Goal: Transaction & Acquisition: Purchase product/service

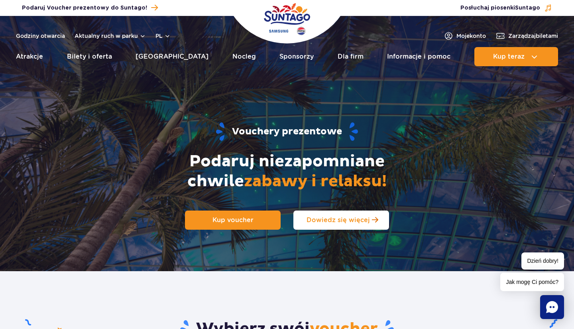
click at [327, 220] on span "Dowiedz się więcej" at bounding box center [338, 220] width 63 height 8
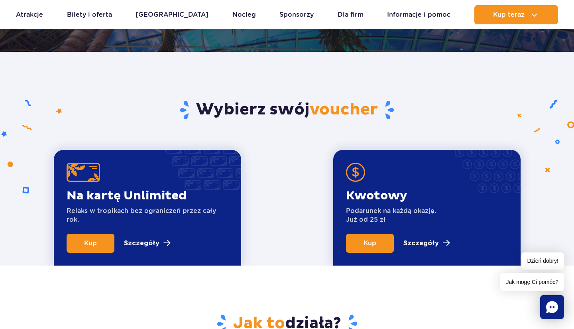
scroll to position [271, 0]
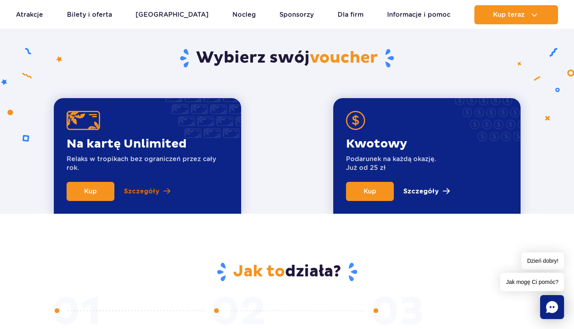
click at [148, 189] on p "Szczegóły" at bounding box center [141, 192] width 35 height 10
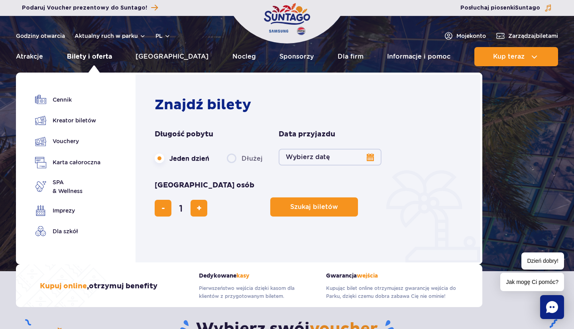
click at [105, 57] on link "Bilety i oferta" at bounding box center [89, 56] width 45 height 19
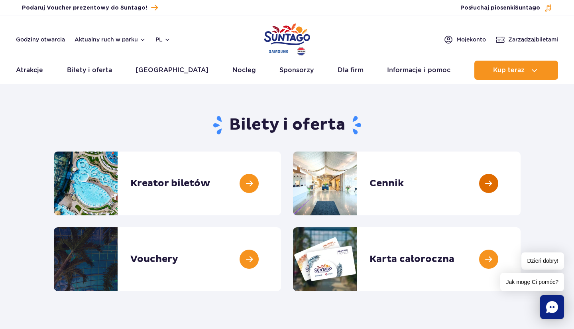
click at [521, 186] on link at bounding box center [521, 183] width 0 height 64
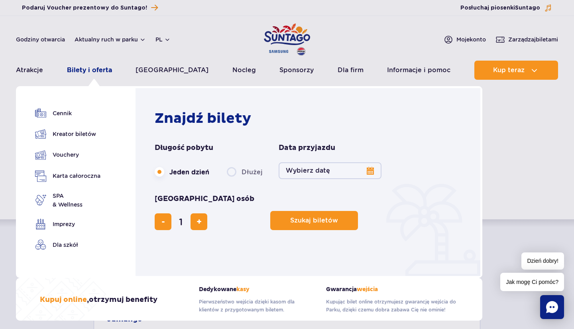
click at [94, 70] on link "Bilety i oferta" at bounding box center [89, 70] width 45 height 19
click at [61, 175] on link "Karta całoroczna" at bounding box center [67, 176] width 65 height 12
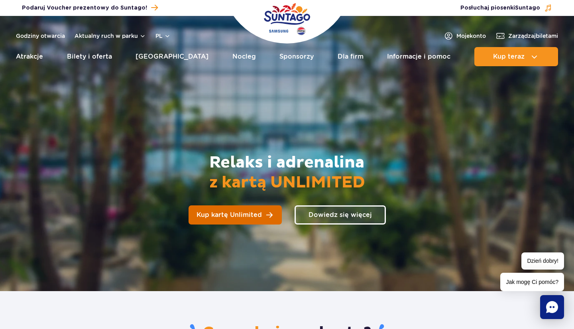
click at [218, 216] on span "Kup kartę Unlimited" at bounding box center [229, 215] width 65 height 6
click at [212, 214] on span "Kup kartę Unlimited" at bounding box center [229, 215] width 65 height 6
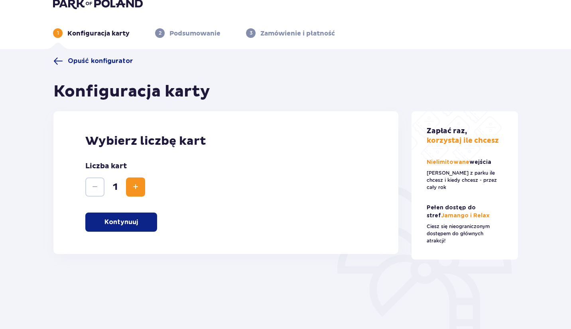
scroll to position [14, 0]
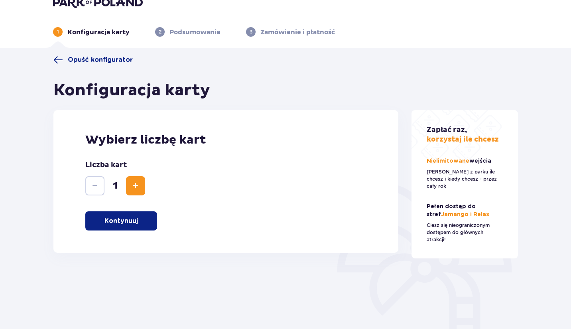
click at [132, 223] on p "Kontynuuj" at bounding box center [120, 220] width 33 height 9
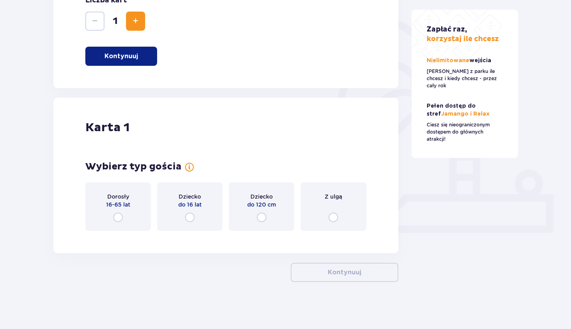
scroll to position [180, 0]
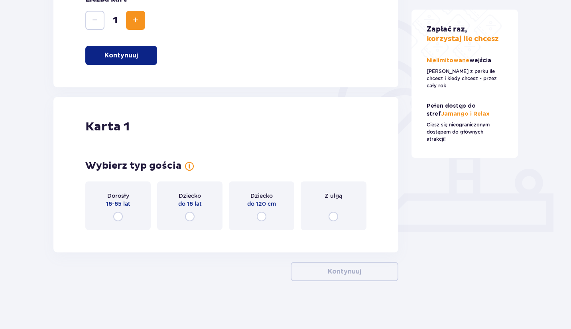
click at [331, 197] on span "Z ulgą" at bounding box center [334, 196] width 18 height 8
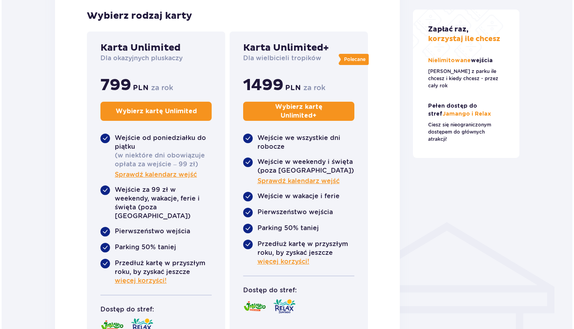
scroll to position [426, 0]
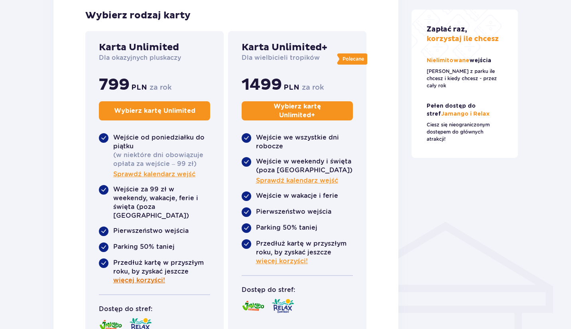
click at [150, 276] on span "więcej korzyści!" at bounding box center [139, 280] width 52 height 9
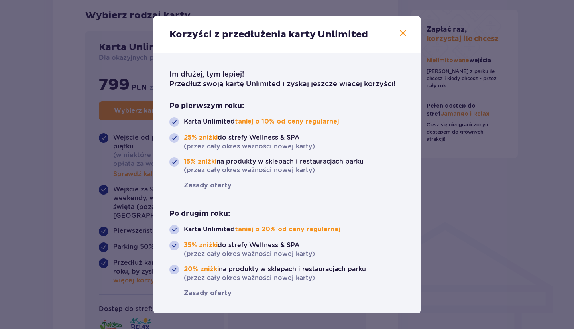
click at [403, 32] on span at bounding box center [403, 34] width 10 height 10
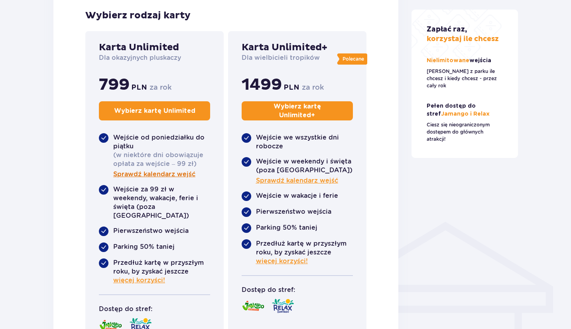
click at [186, 175] on span "Sprawdź kalendarz wejść" at bounding box center [154, 174] width 82 height 9
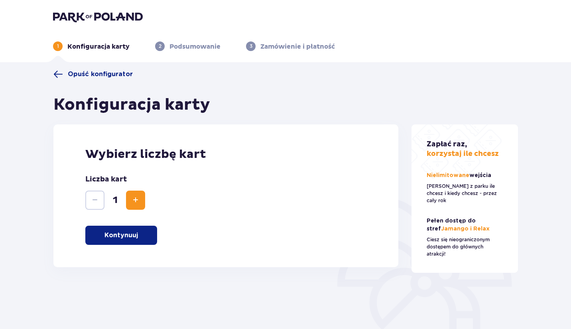
click at [133, 235] on p "Kontynuuj" at bounding box center [120, 235] width 33 height 9
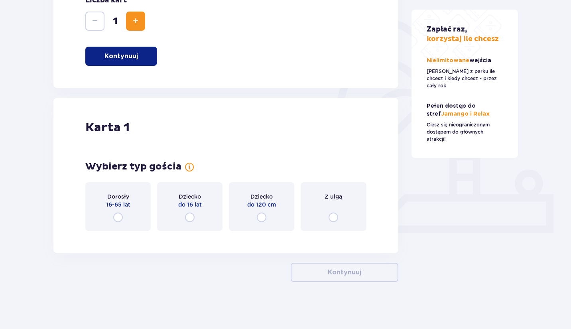
scroll to position [180, 0]
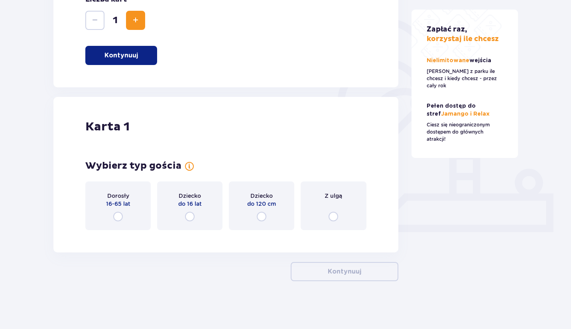
click at [335, 195] on span "Z ulgą" at bounding box center [334, 196] width 18 height 8
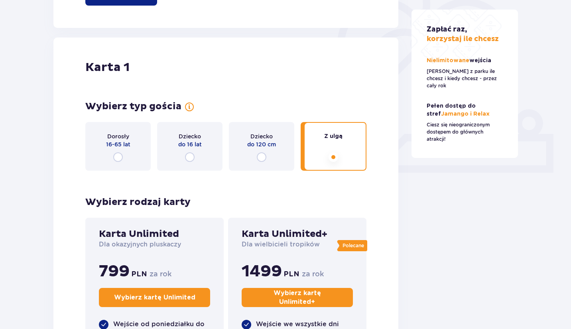
scroll to position [220, 0]
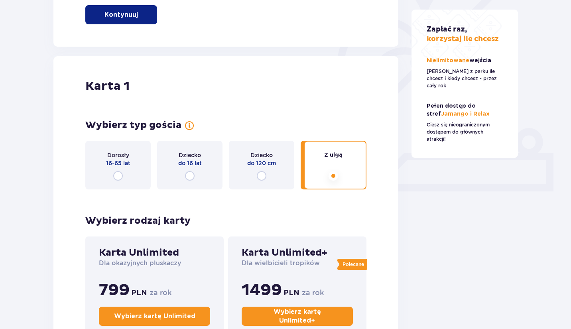
click at [332, 173] on input "radio" at bounding box center [334, 176] width 10 height 10
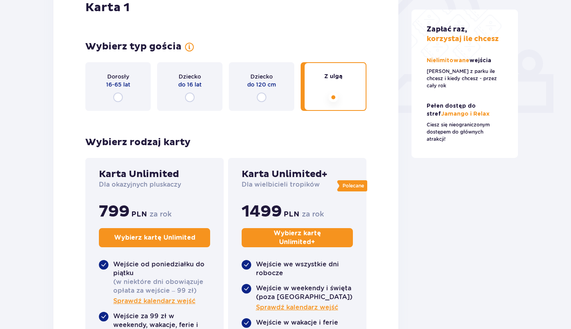
scroll to position [251, 0]
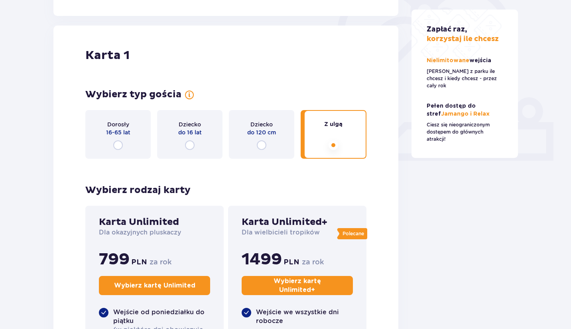
click at [337, 143] on input "radio" at bounding box center [334, 145] width 10 height 10
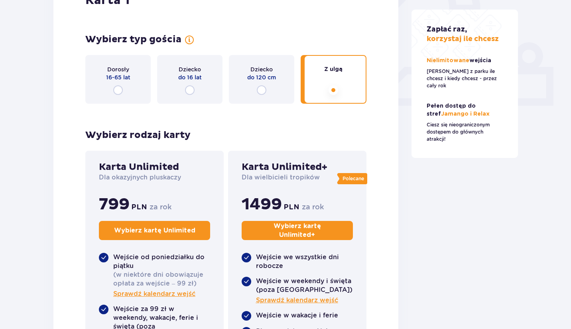
scroll to position [295, 0]
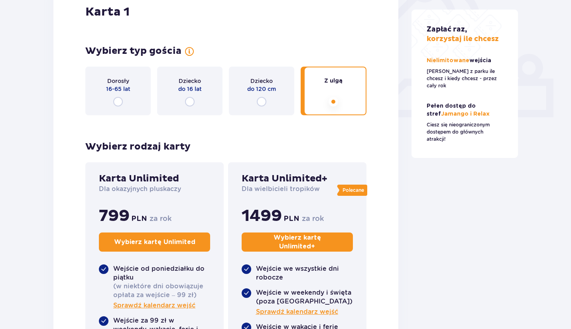
click at [122, 87] on span "16-65 lat" at bounding box center [118, 89] width 24 height 8
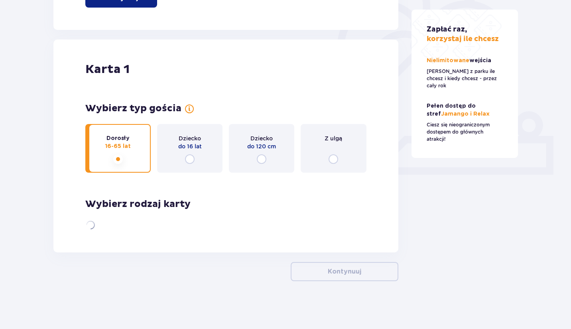
scroll to position [237, 0]
click at [137, 158] on div "Dorosły 16-65 lat" at bounding box center [117, 148] width 65 height 49
click at [333, 138] on span "Z ulgą" at bounding box center [334, 138] width 18 height 8
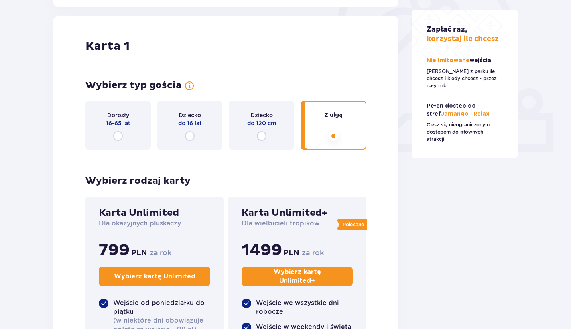
scroll to position [265, 0]
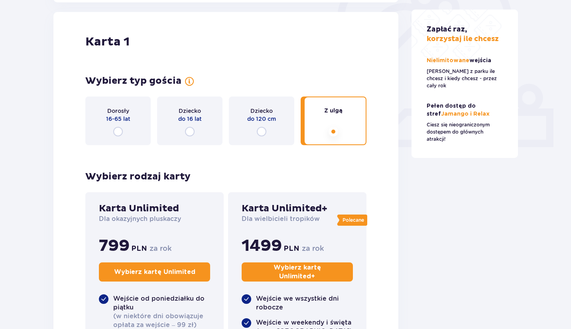
click at [346, 132] on div "Z ulgą" at bounding box center [333, 120] width 65 height 49
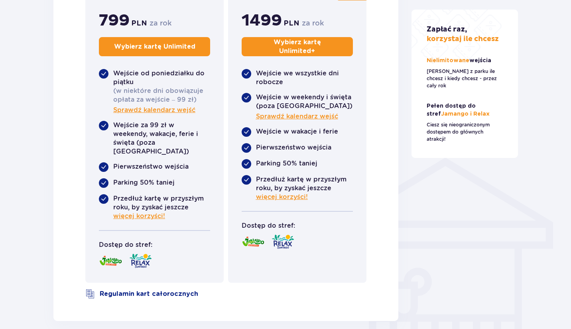
scroll to position [466, 0]
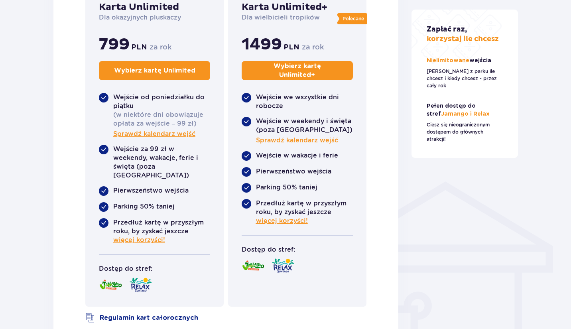
click at [178, 68] on p "Wybierz kartę Unlimited" at bounding box center [154, 70] width 81 height 9
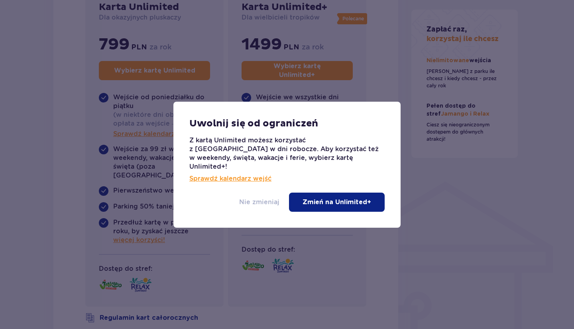
click at [272, 198] on p "Nie zmieniaj" at bounding box center [259, 202] width 40 height 9
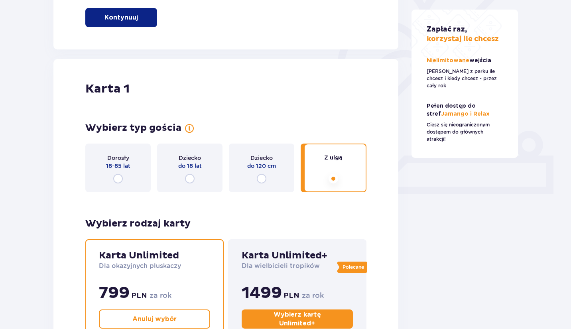
scroll to position [228, 0]
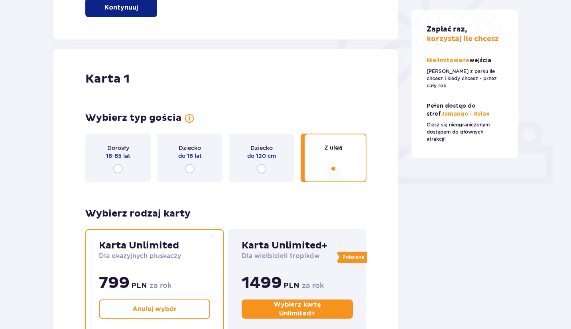
click at [326, 168] on div "Z ulgą" at bounding box center [333, 158] width 65 height 49
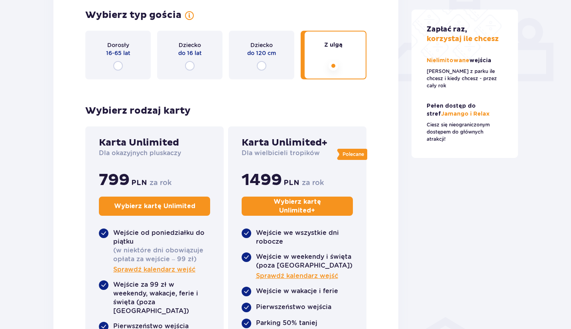
scroll to position [329, 0]
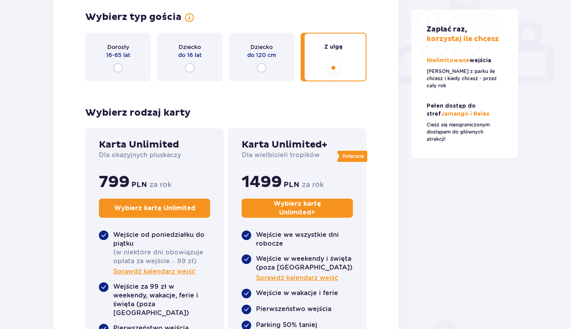
click at [123, 52] on span "16-65 lat" at bounding box center [118, 55] width 24 height 8
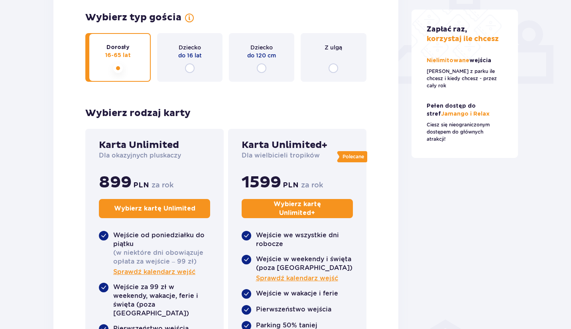
scroll to position [331, 0]
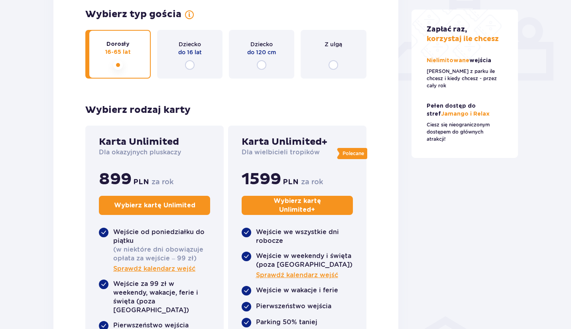
click at [329, 45] on span "Z ulgą" at bounding box center [334, 44] width 18 height 8
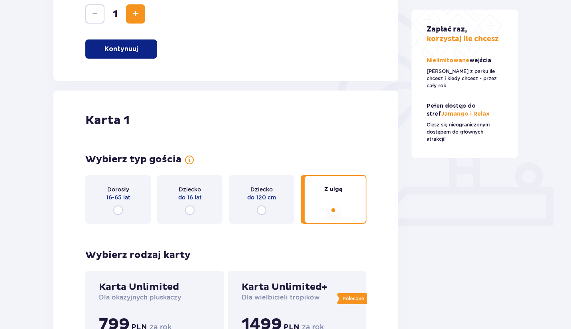
scroll to position [188, 0]
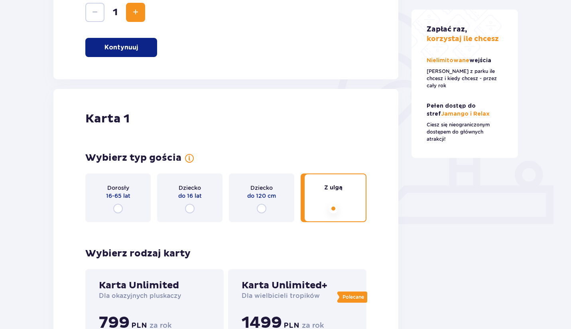
click at [111, 193] on span "16-65 lat" at bounding box center [118, 196] width 24 height 8
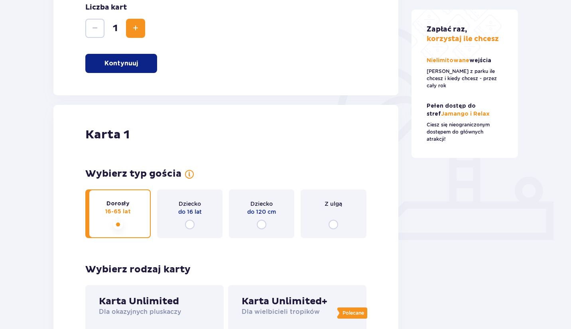
scroll to position [134, 0]
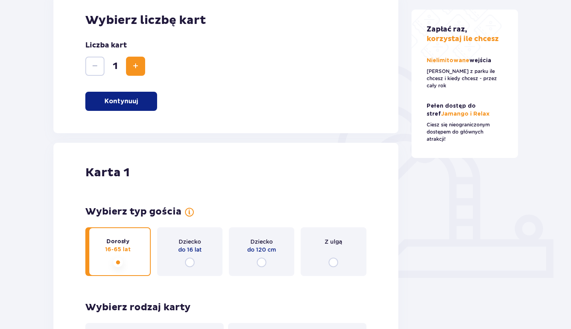
drag, startPoint x: 115, startPoint y: 194, endPoint x: 132, endPoint y: 169, distance: 29.5
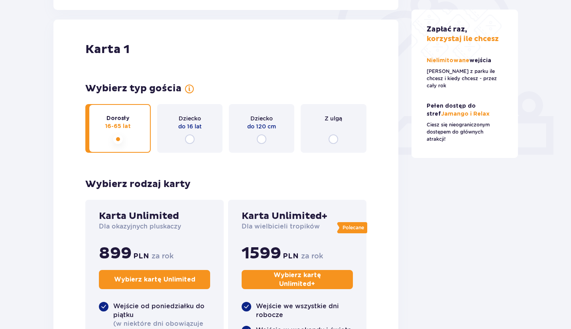
scroll to position [258, 0]
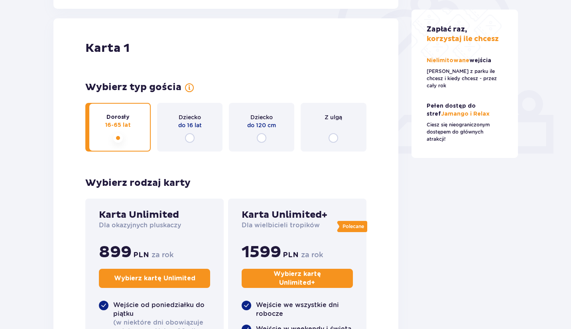
click at [335, 121] on span "Z ulgą" at bounding box center [334, 117] width 18 height 8
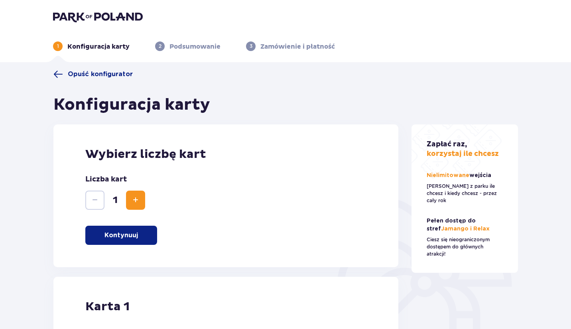
scroll to position [0, 0]
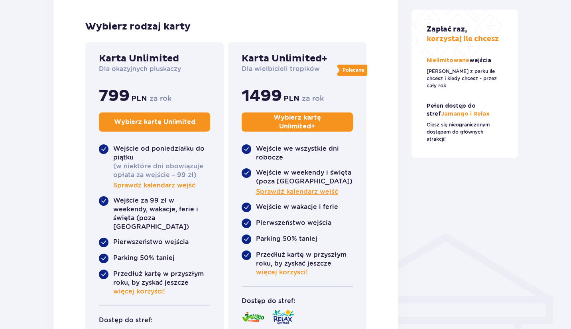
click at [195, 121] on button "Wybierz kartę Unlimited" at bounding box center [154, 121] width 111 height 19
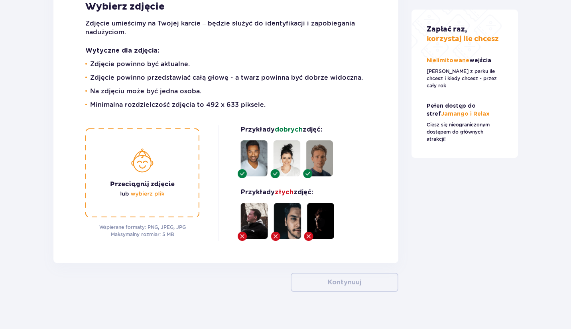
scroll to position [1054, 0]
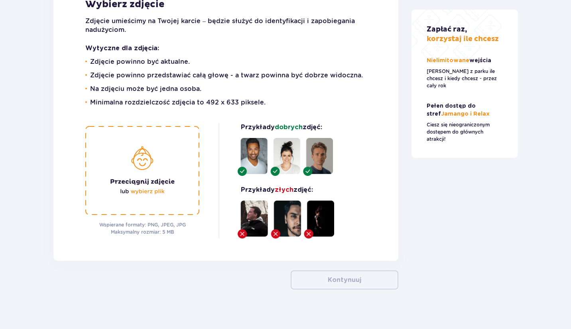
click at [195, 126] on img at bounding box center [142, 170] width 114 height 89
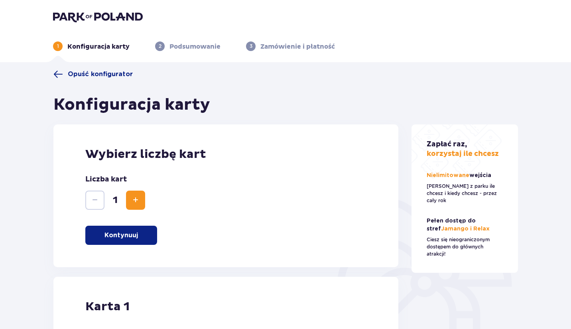
scroll to position [0, 0]
click at [61, 71] on span at bounding box center [58, 74] width 10 height 10
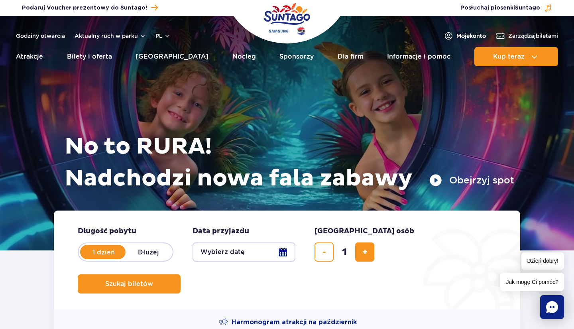
click at [465, 33] on span "Moje konto" at bounding box center [471, 36] width 30 height 8
click at [513, 34] on span "Zarządzaj biletami" at bounding box center [533, 36] width 50 height 8
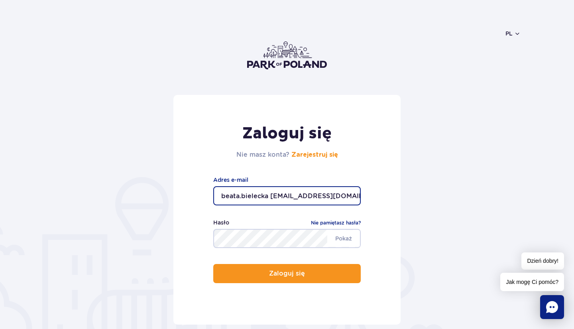
type input "beata.bielecka 21@wp.pl"
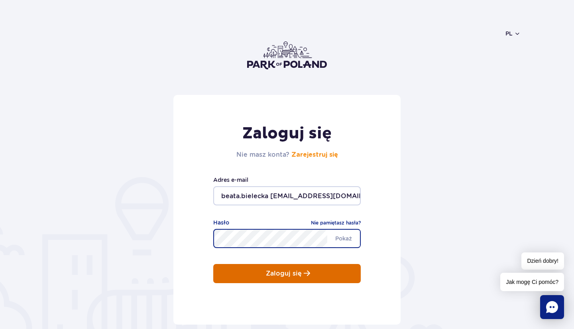
click at [272, 271] on p "Zaloguj się" at bounding box center [284, 273] width 36 height 7
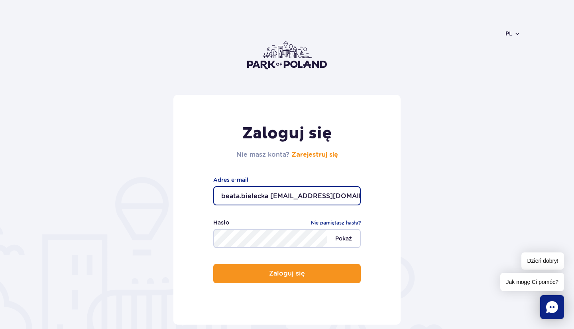
click at [345, 236] on span "Pokaż" at bounding box center [343, 238] width 33 height 17
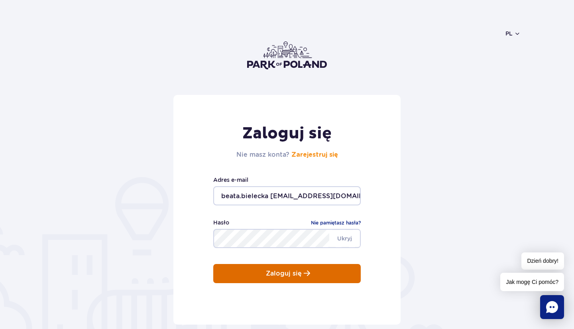
click at [293, 274] on p "Zaloguj się" at bounding box center [284, 273] width 36 height 7
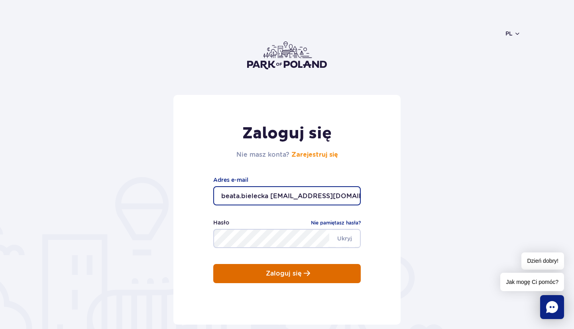
click at [293, 274] on p "Zaloguj się" at bounding box center [284, 273] width 36 height 7
click at [303, 273] on button "Zaloguj się" at bounding box center [287, 273] width 148 height 19
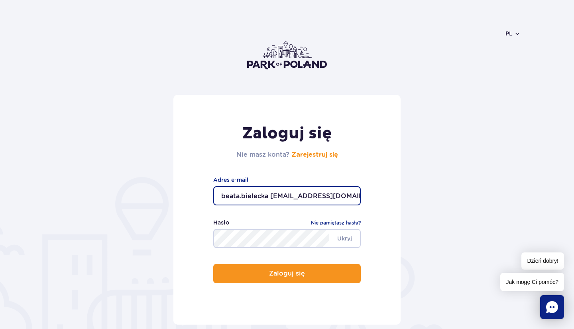
click at [403, 199] on form "Zaloguj się Nie masz konta? Zarejestruj się beata.bielecka 21@wp.pl Adres e-mai…" at bounding box center [287, 210] width 467 height 230
